Goal: Transaction & Acquisition: Purchase product/service

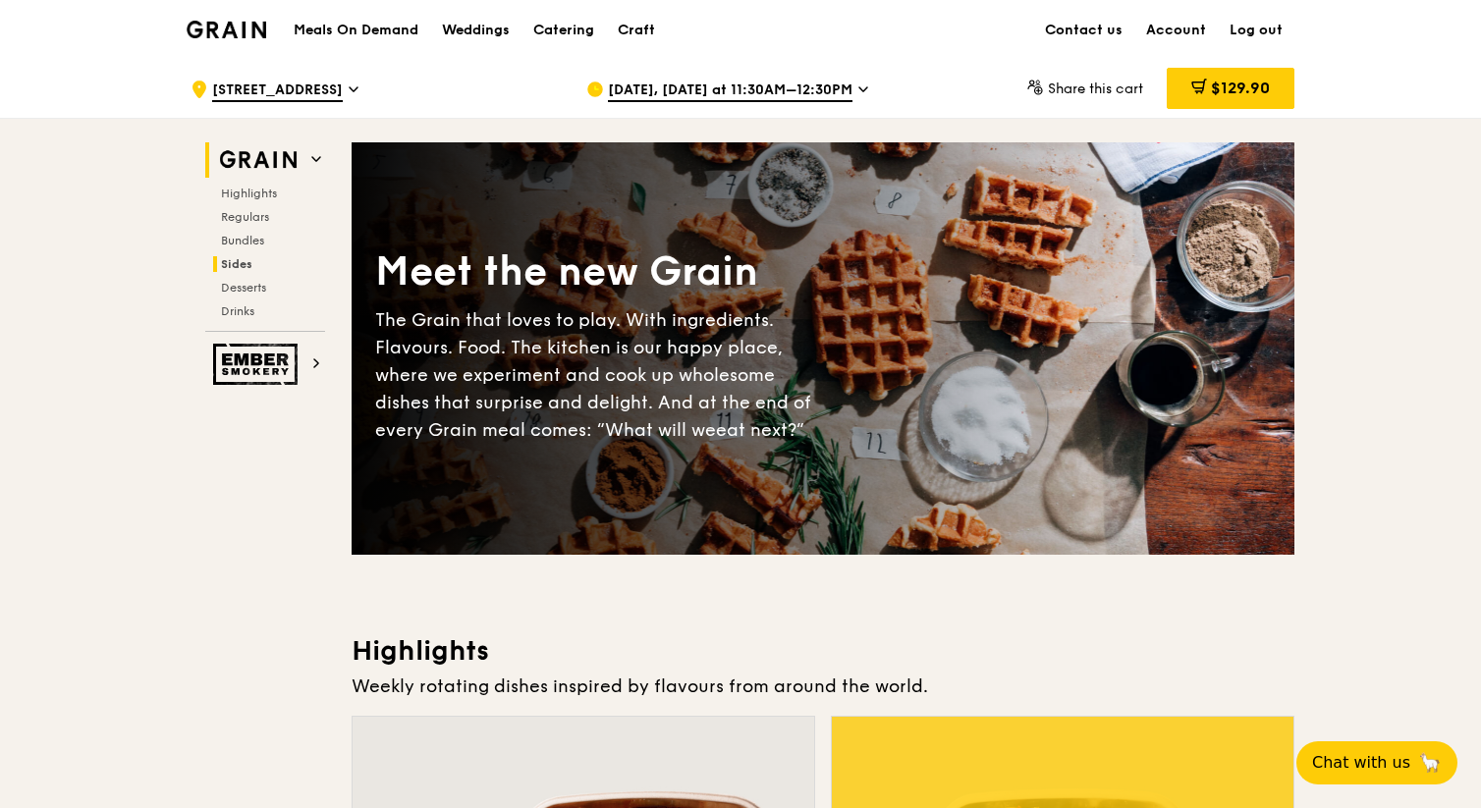
click at [230, 268] on span "Sides" at bounding box center [236, 264] width 31 height 14
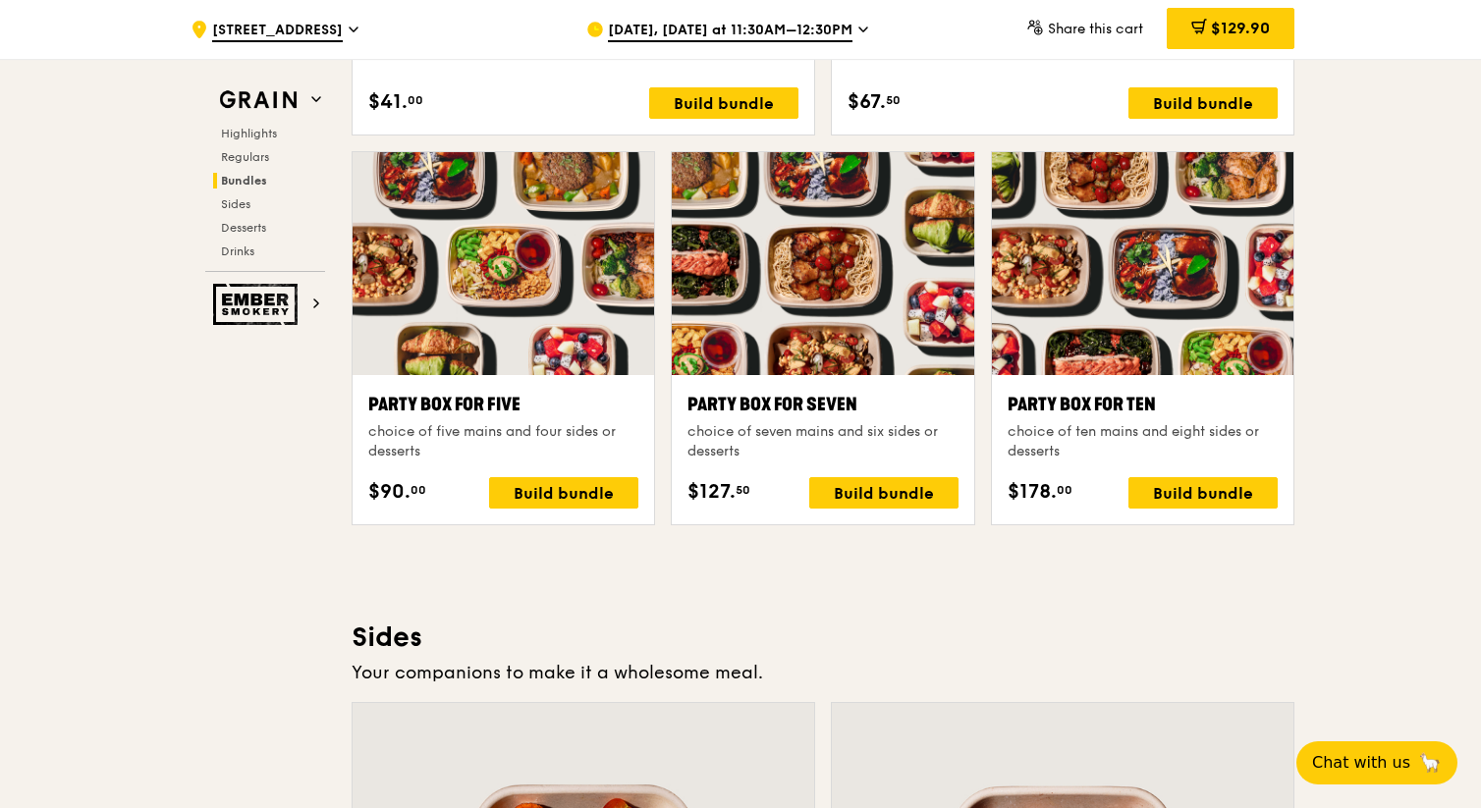
scroll to position [3769, 0]
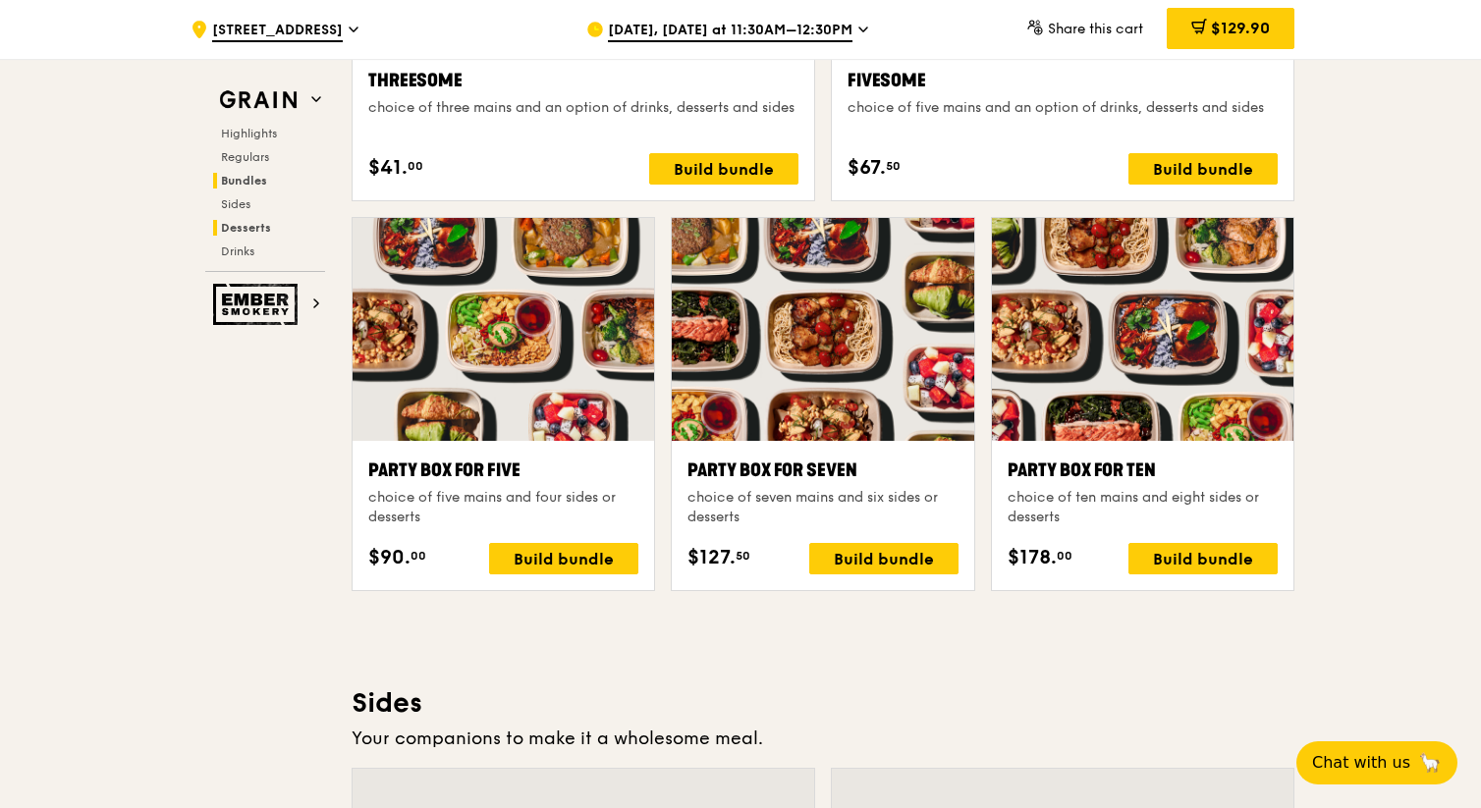
click at [239, 230] on span "Desserts" at bounding box center [246, 228] width 50 height 14
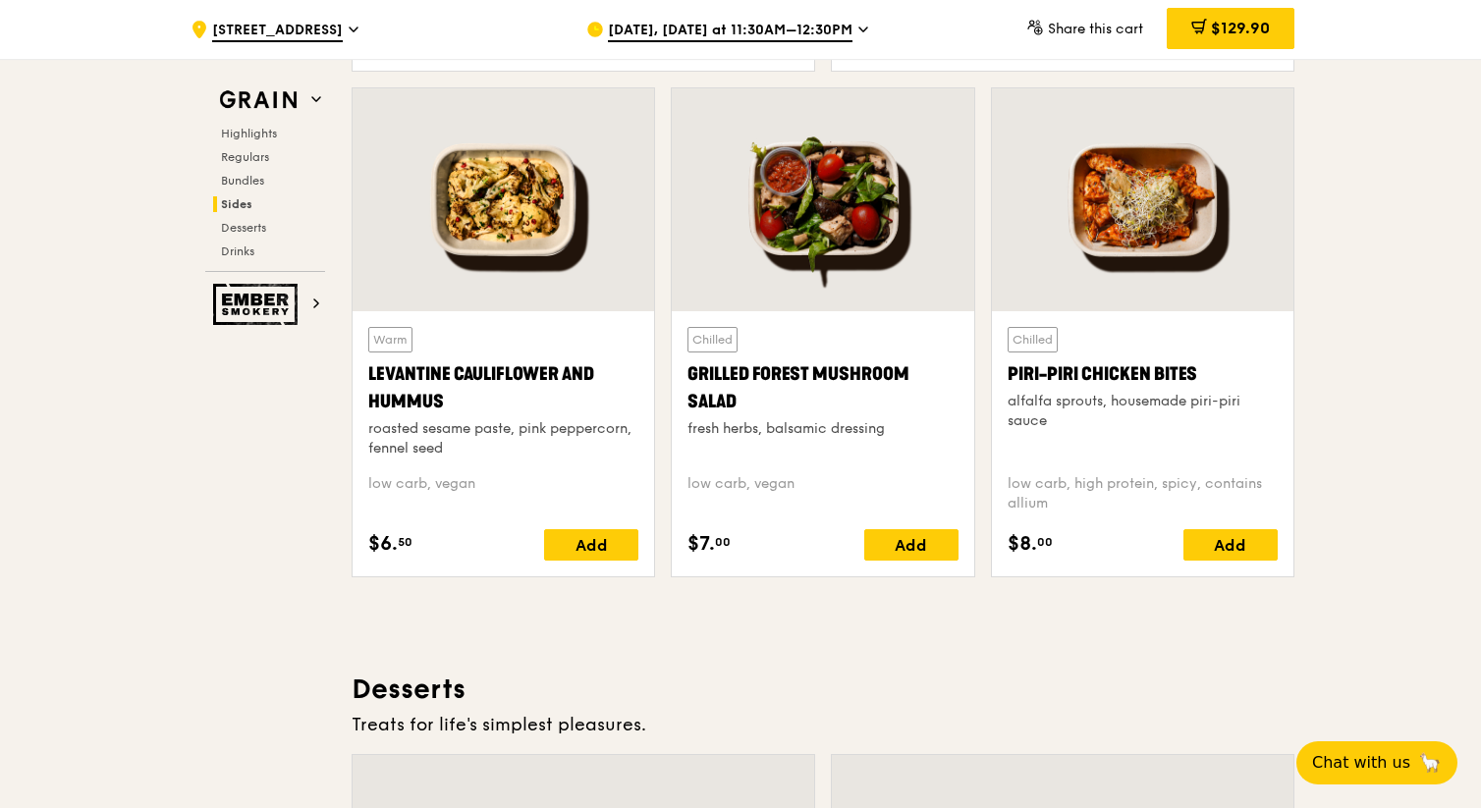
scroll to position [4844, 0]
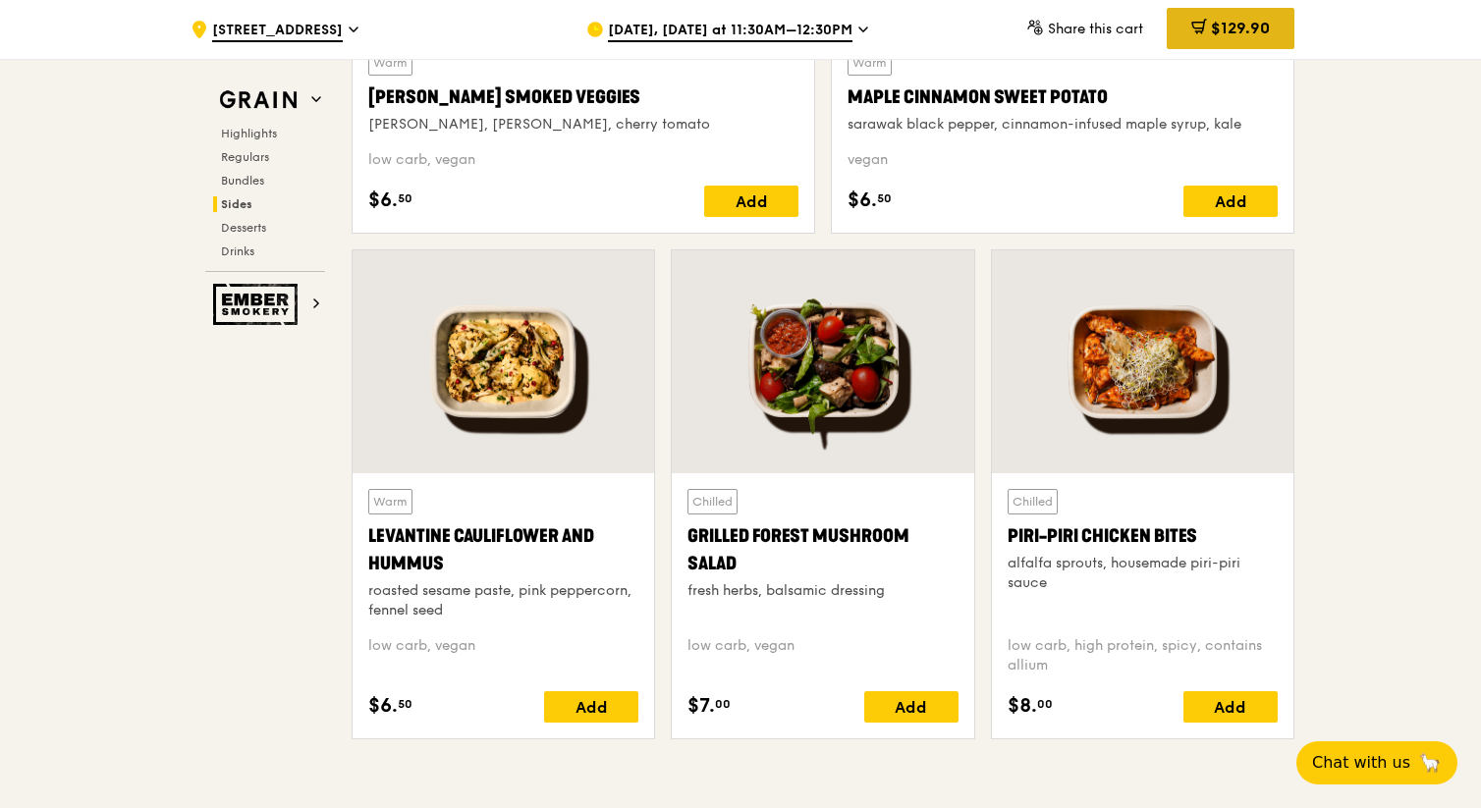
click at [1224, 37] on span "$129.90" at bounding box center [1240, 28] width 59 height 19
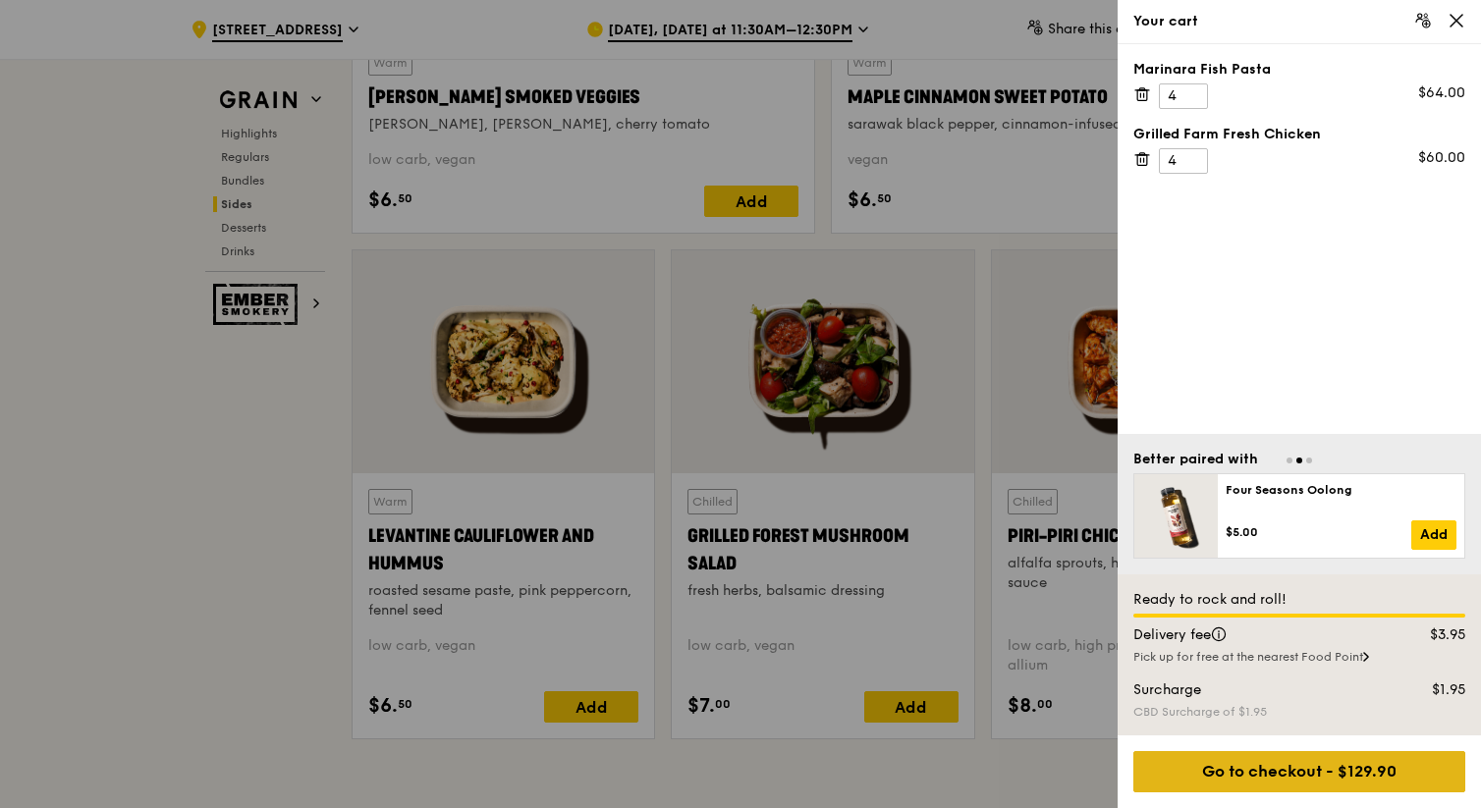
click at [1256, 777] on div "Go to checkout - $129.90" at bounding box center [1300, 771] width 332 height 41
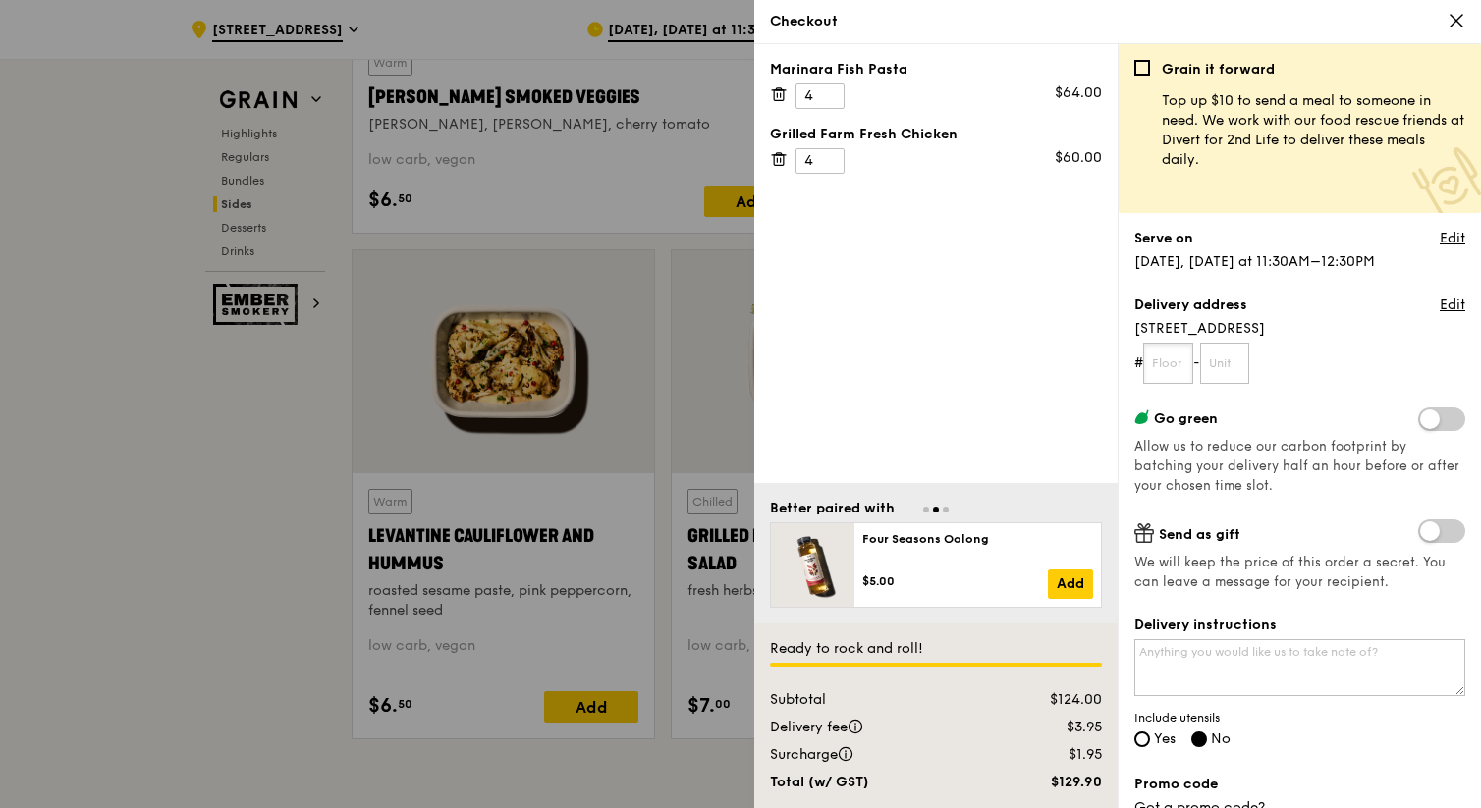
click at [1169, 360] on input "text" at bounding box center [1168, 363] width 50 height 41
click at [1172, 358] on input "text" at bounding box center [1168, 363] width 50 height 41
type input "10"
click at [1236, 369] on input "text" at bounding box center [1225, 363] width 50 height 41
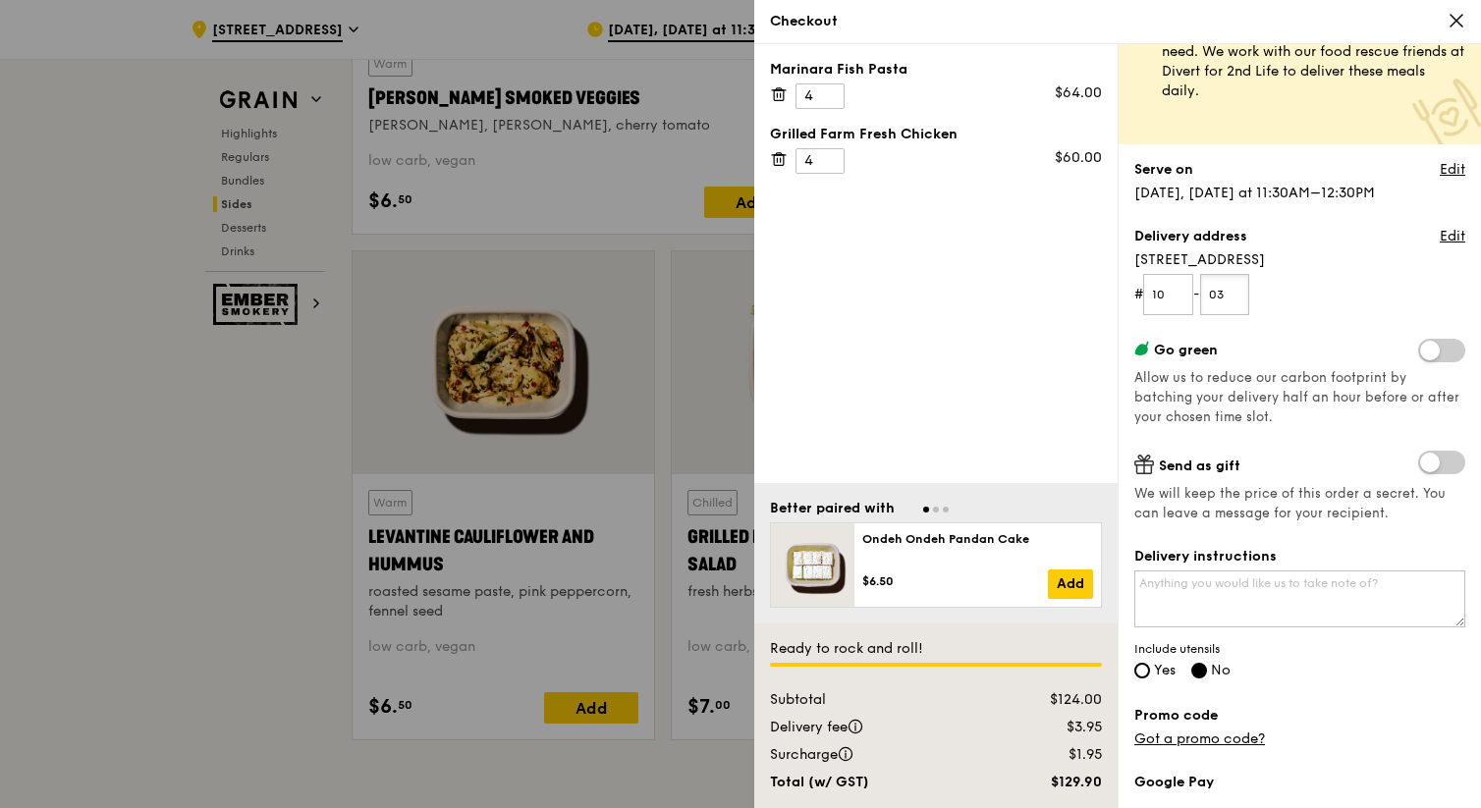
scroll to position [79, 0]
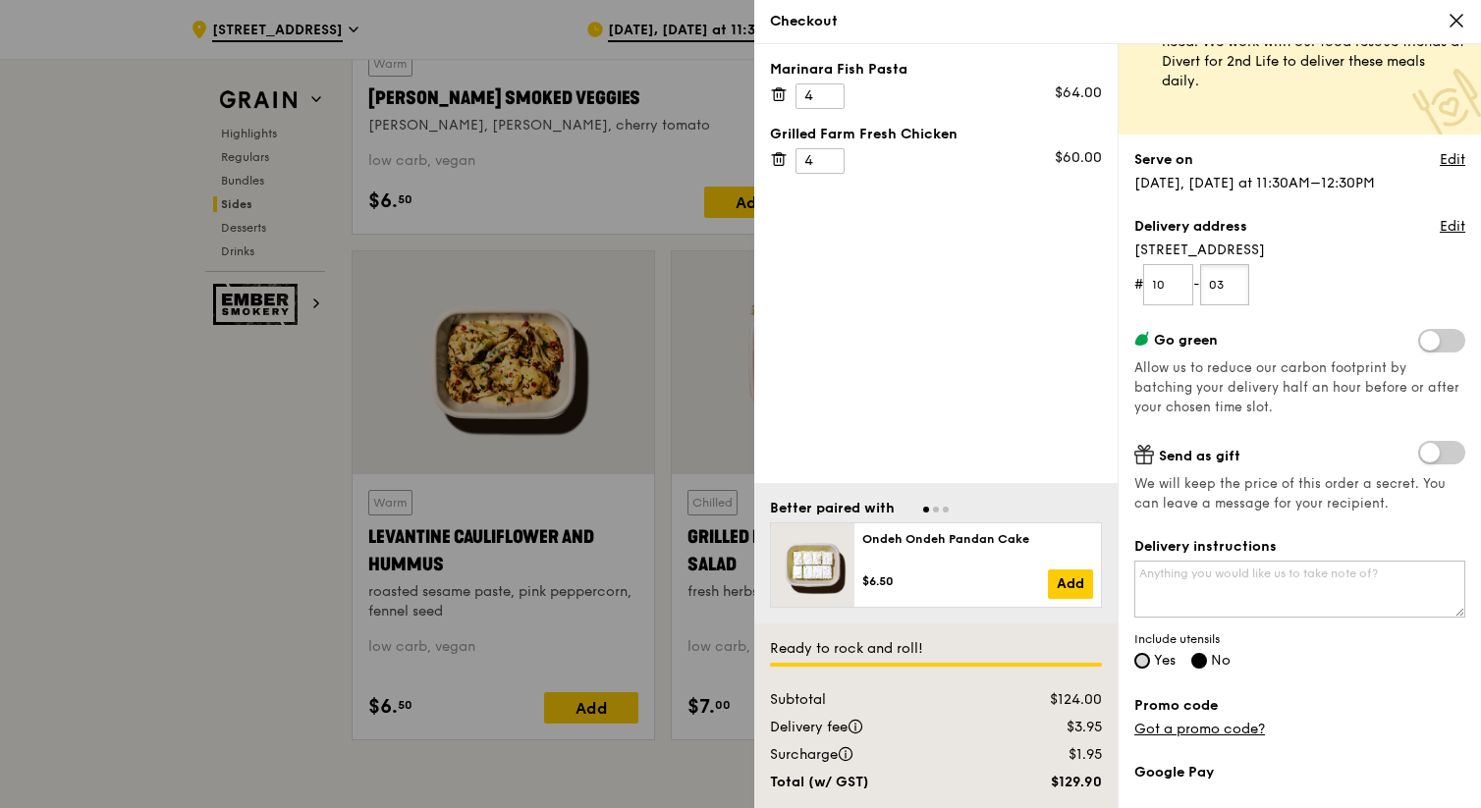
type input "03"
click at [1142, 659] on input "Yes" at bounding box center [1143, 661] width 16 height 16
radio input "true"
radio input "false"
click at [1288, 594] on textarea "Delivery instructions" at bounding box center [1300, 589] width 331 height 57
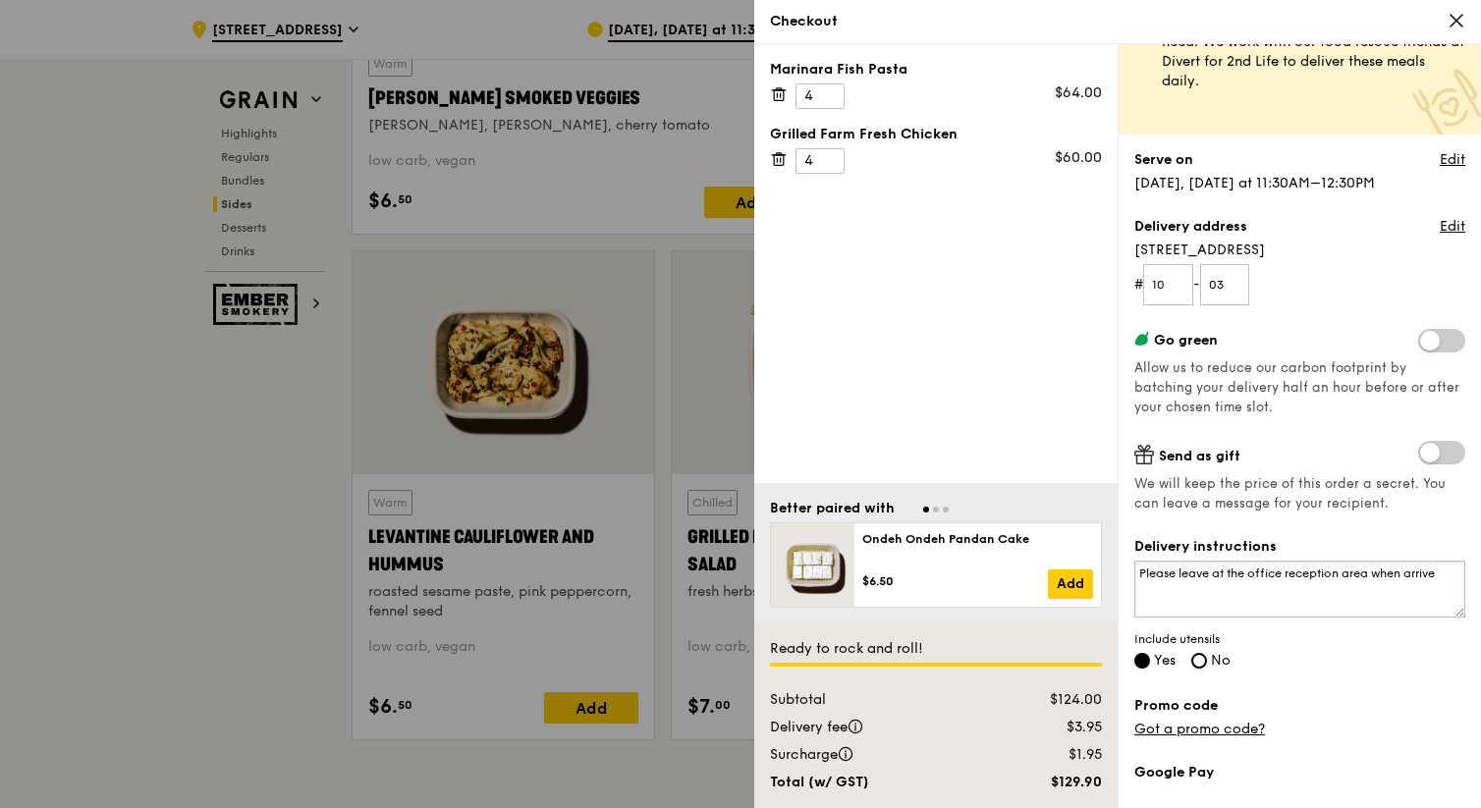
click at [1373, 576] on textarea "Please leave at the office reception area when arrive" at bounding box center [1300, 589] width 331 height 57
click at [1266, 571] on textarea "Please leave at the office reception area on Level 10 when arrive" at bounding box center [1300, 589] width 331 height 57
click at [1239, 589] on textarea "Please leave at the office reception area on Level 10 when arrive" at bounding box center [1300, 589] width 331 height 57
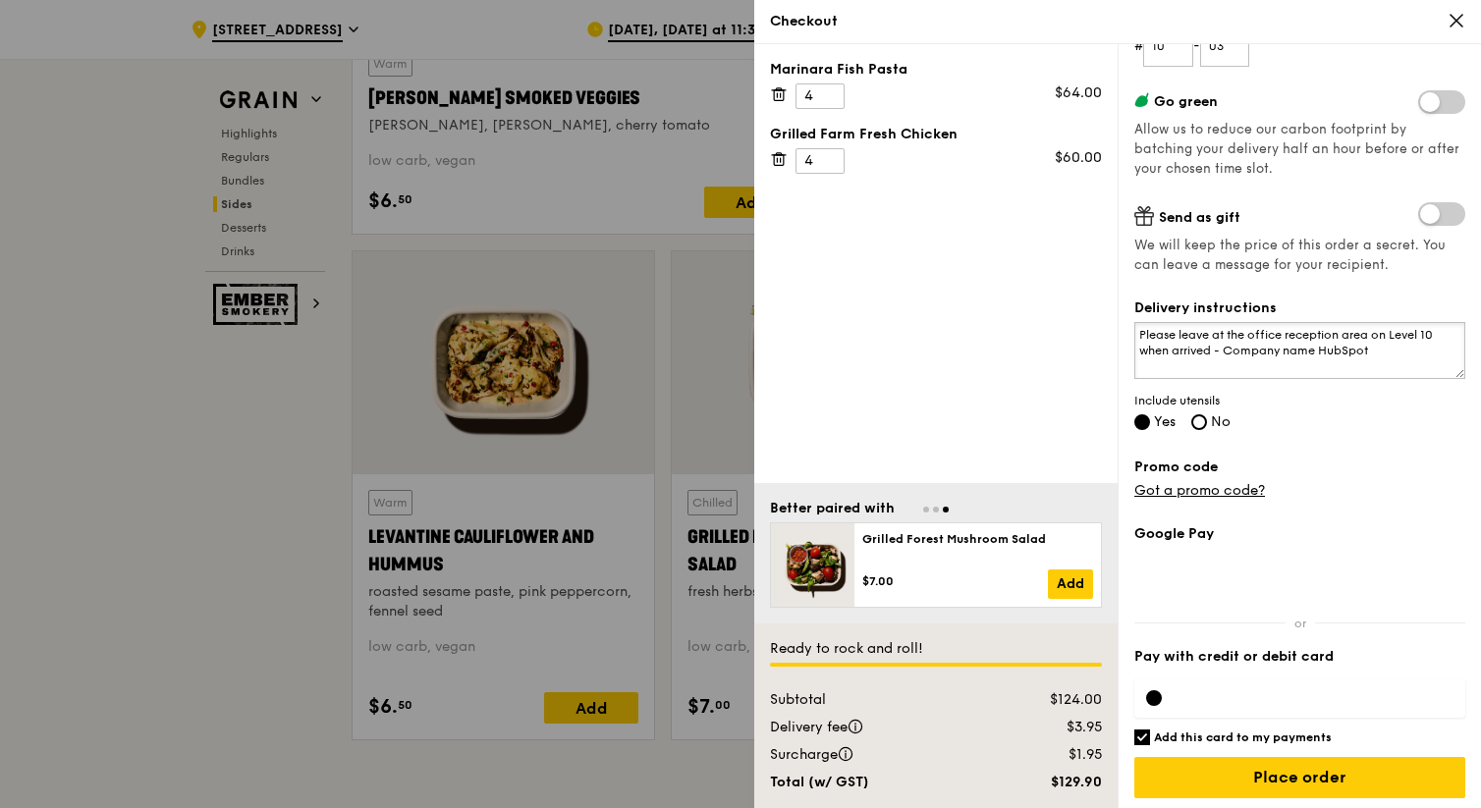
scroll to position [323, 0]
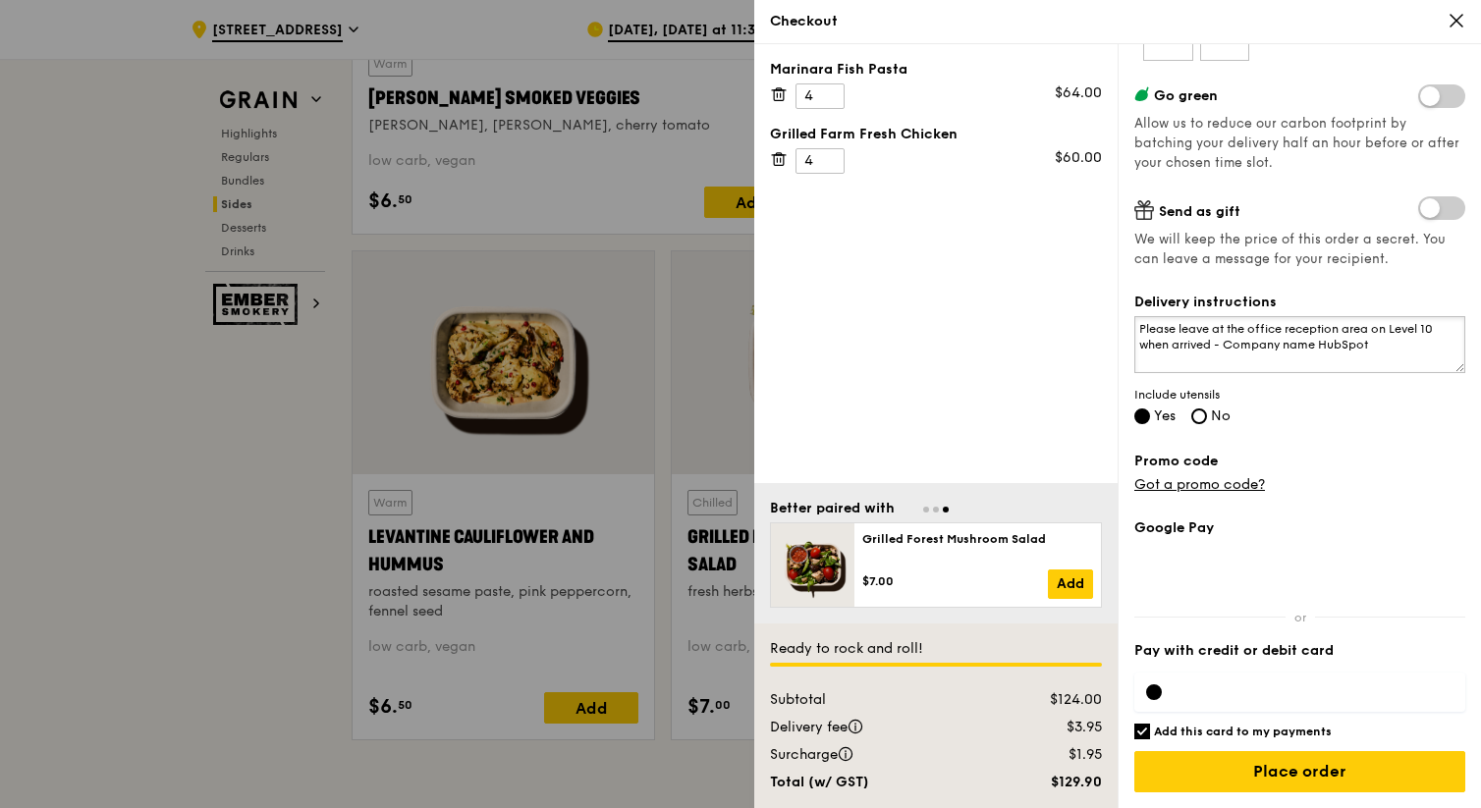
type textarea "Please leave at the office reception area on Level 10 when arrived - Company na…"
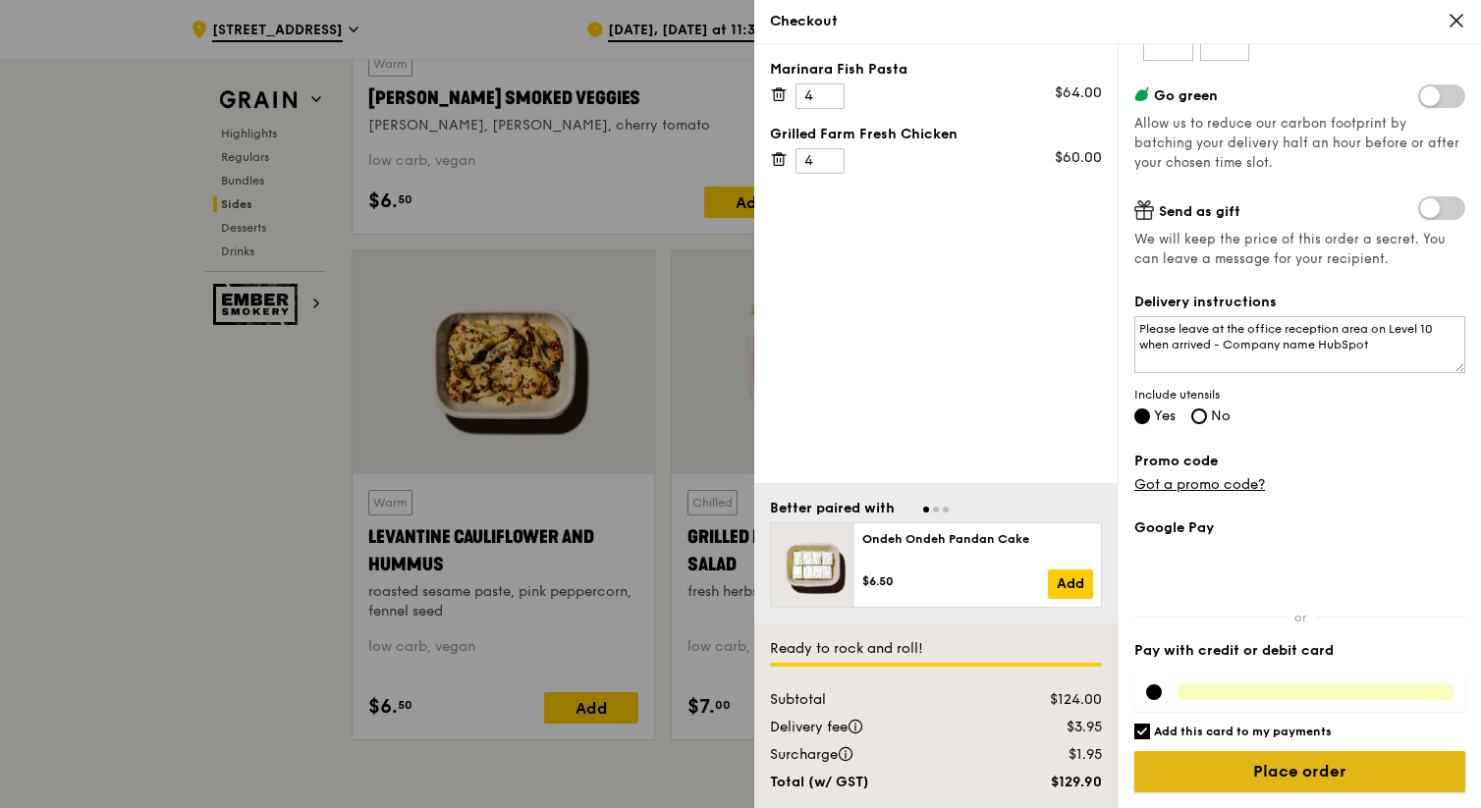
click at [1289, 775] on input "Place order" at bounding box center [1300, 771] width 331 height 41
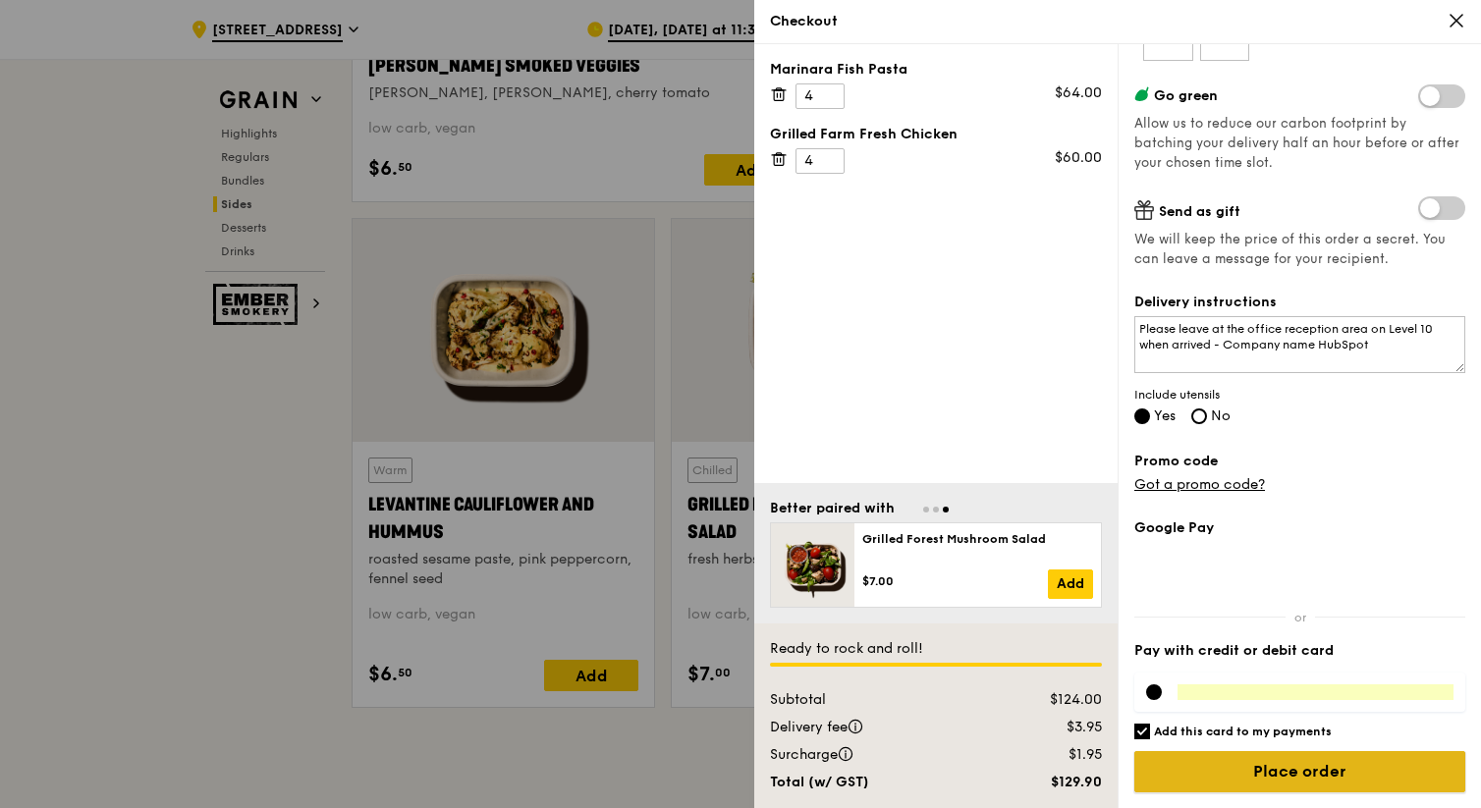
click at [1270, 783] on input "Place order" at bounding box center [1300, 771] width 331 height 41
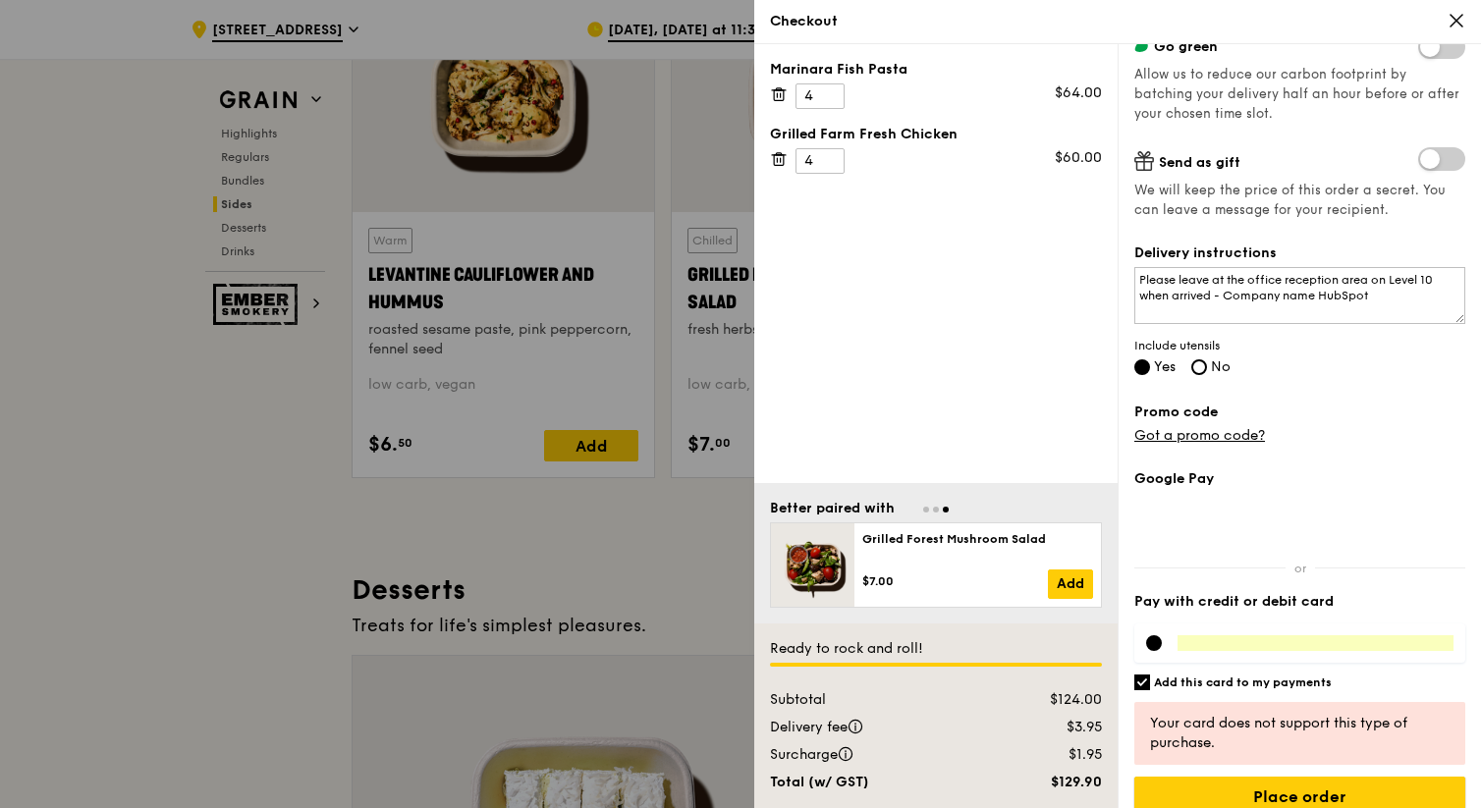
scroll to position [398, 0]
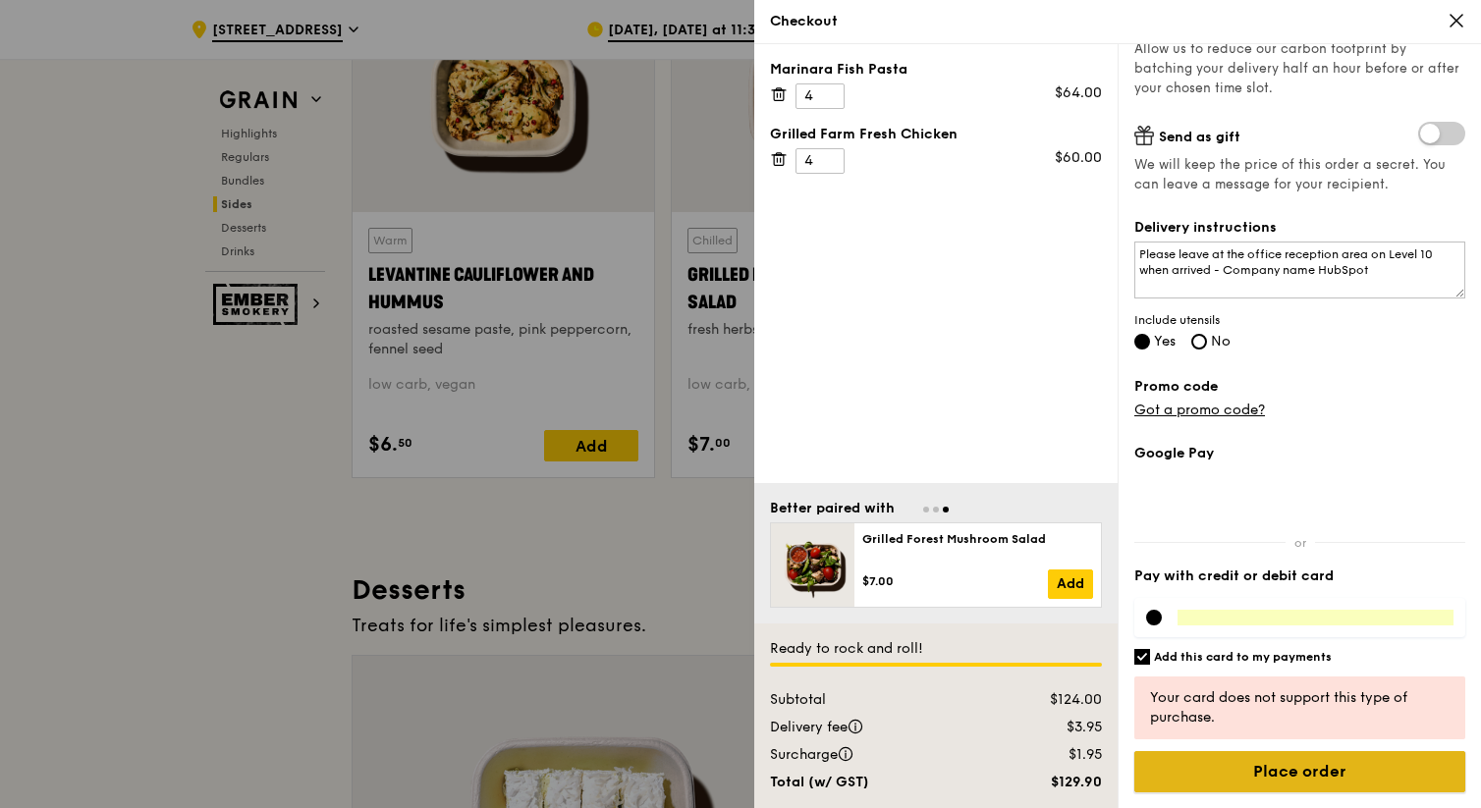
click at [1319, 772] on input "Place order" at bounding box center [1300, 771] width 331 height 41
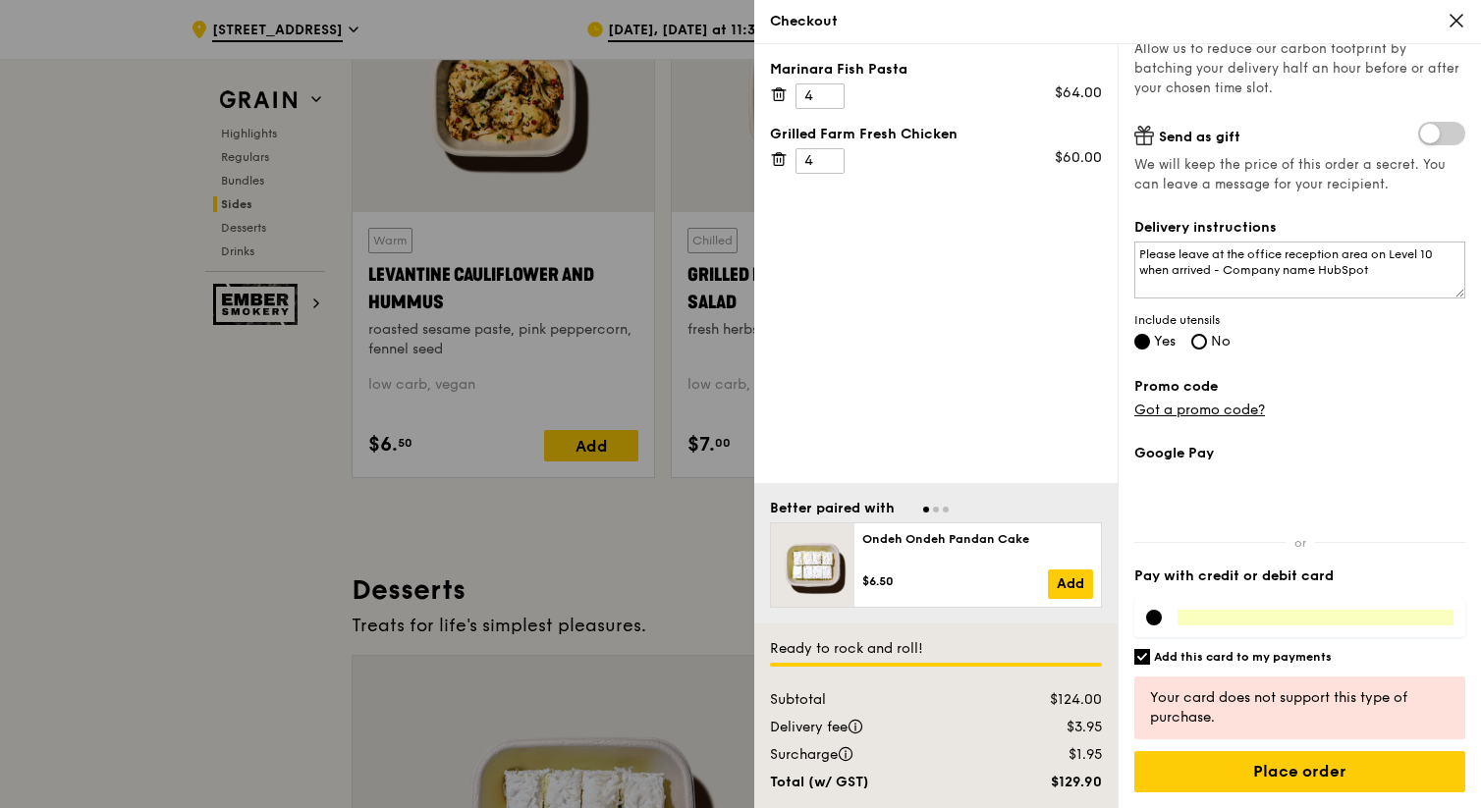
click at [1270, 626] on div at bounding box center [1300, 617] width 331 height 39
click at [1150, 622] on div at bounding box center [1154, 618] width 16 height 16
click at [1153, 618] on div at bounding box center [1154, 618] width 16 height 16
click at [1334, 775] on input "Place order" at bounding box center [1300, 771] width 331 height 41
click at [959, 403] on div "Marinara Fish Pasta 4 $64.00 Grilled Farm Fresh Chicken 4 $60.00" at bounding box center [935, 263] width 363 height 439
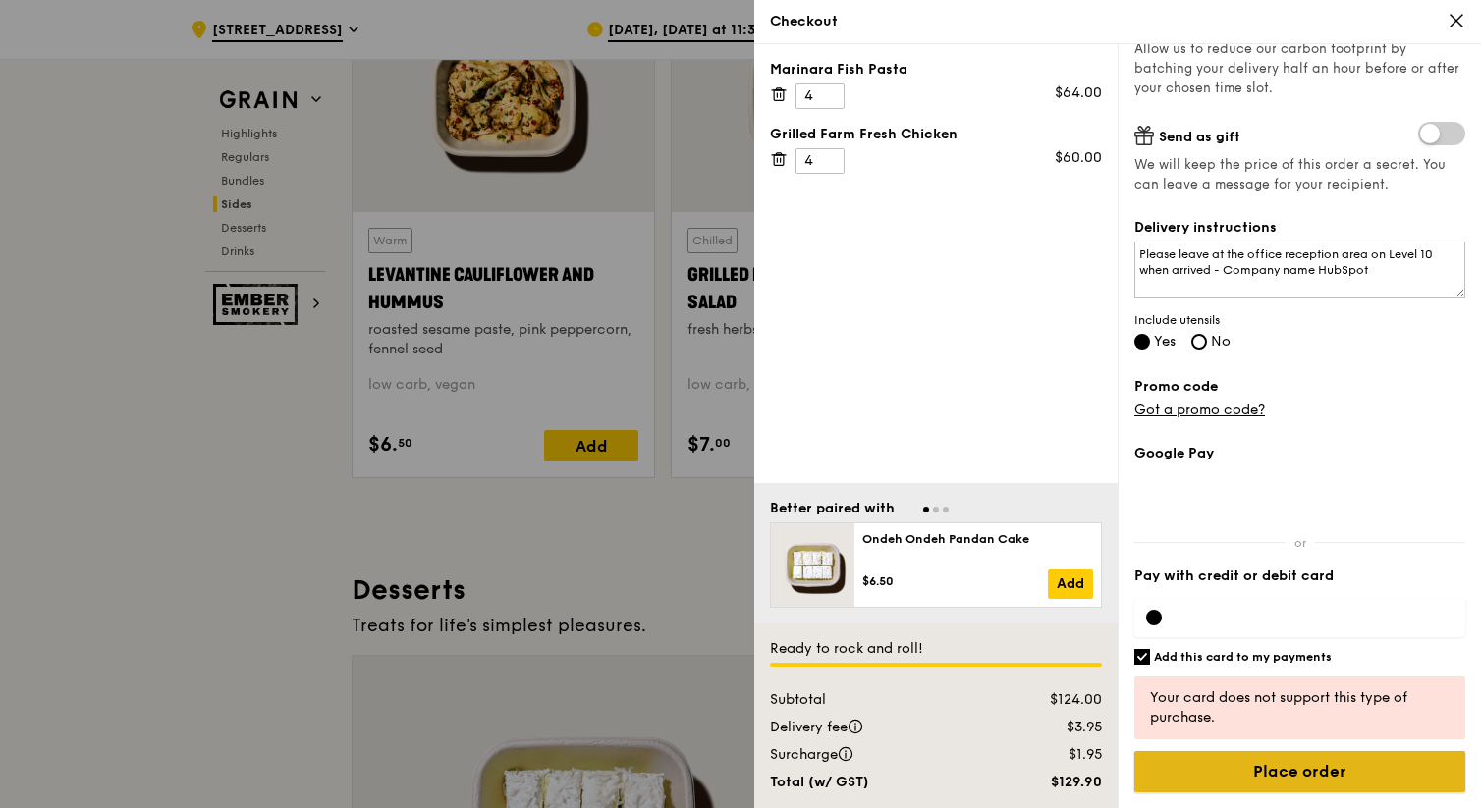
click at [1254, 766] on input "Place order" at bounding box center [1300, 771] width 331 height 41
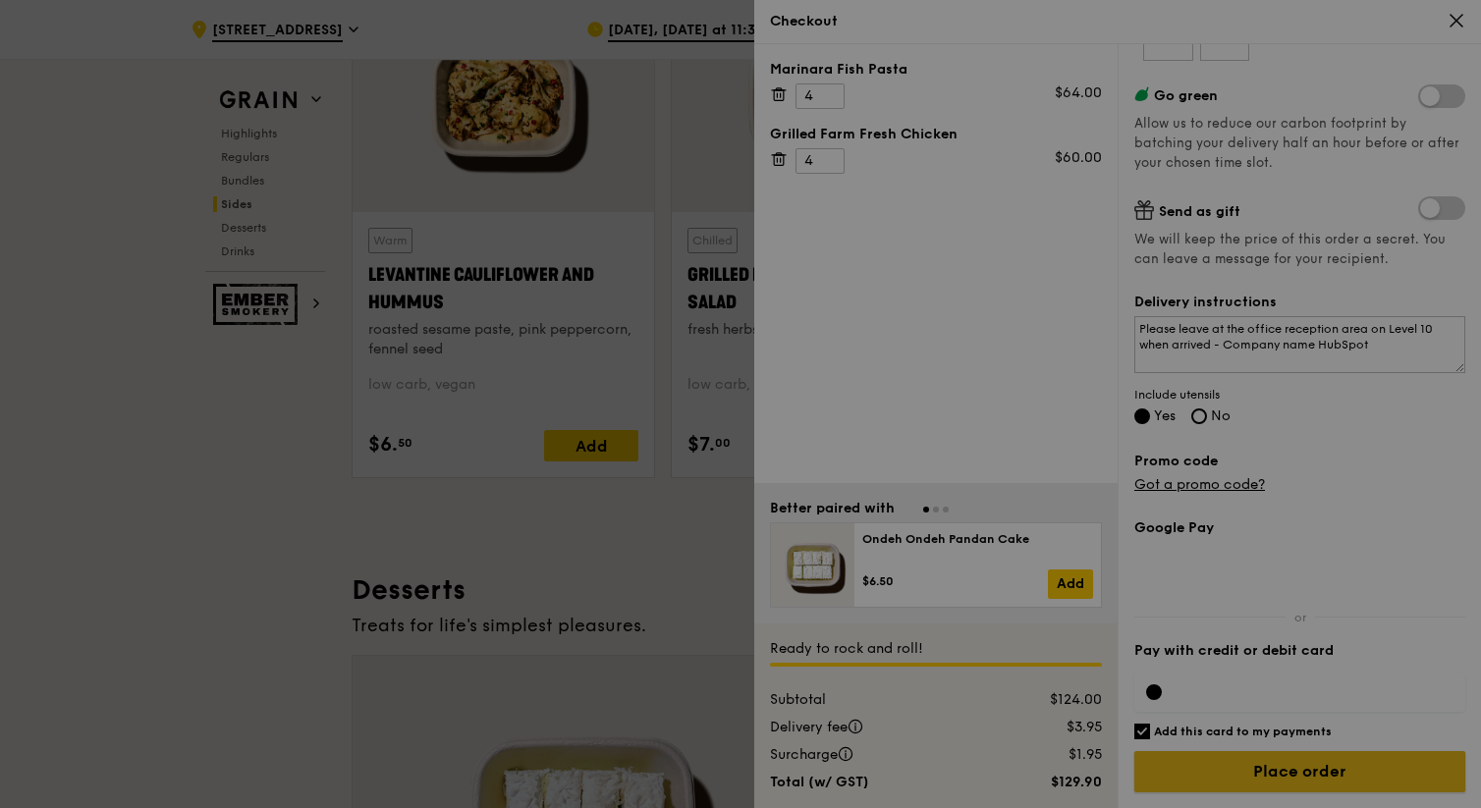
scroll to position [323, 0]
